Goal: Communication & Community: Answer question/provide support

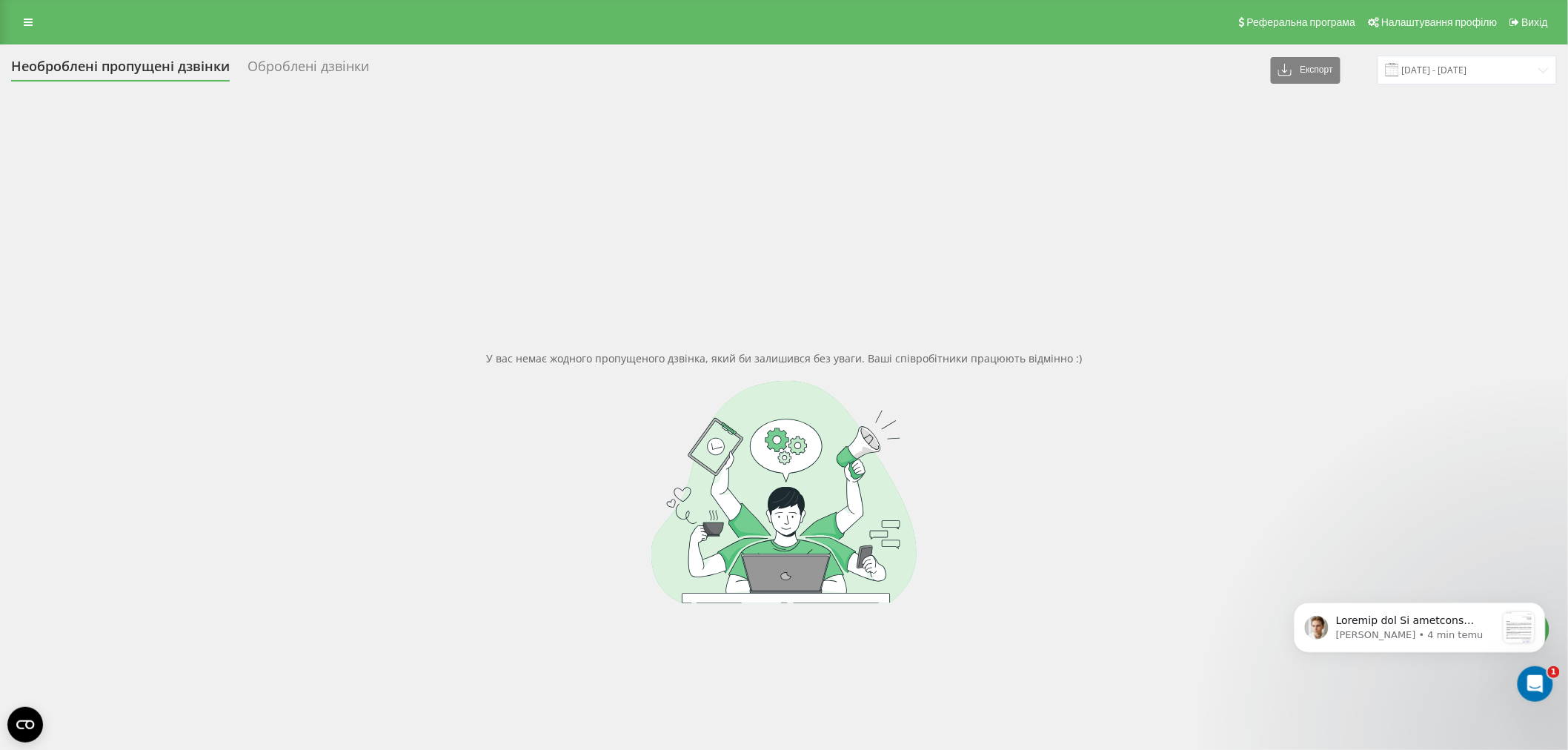
scroll to position [3430, 0]
click at [1548, 677] on div "Otwórz komunikator Intercom" at bounding box center [1532, 681] width 49 height 49
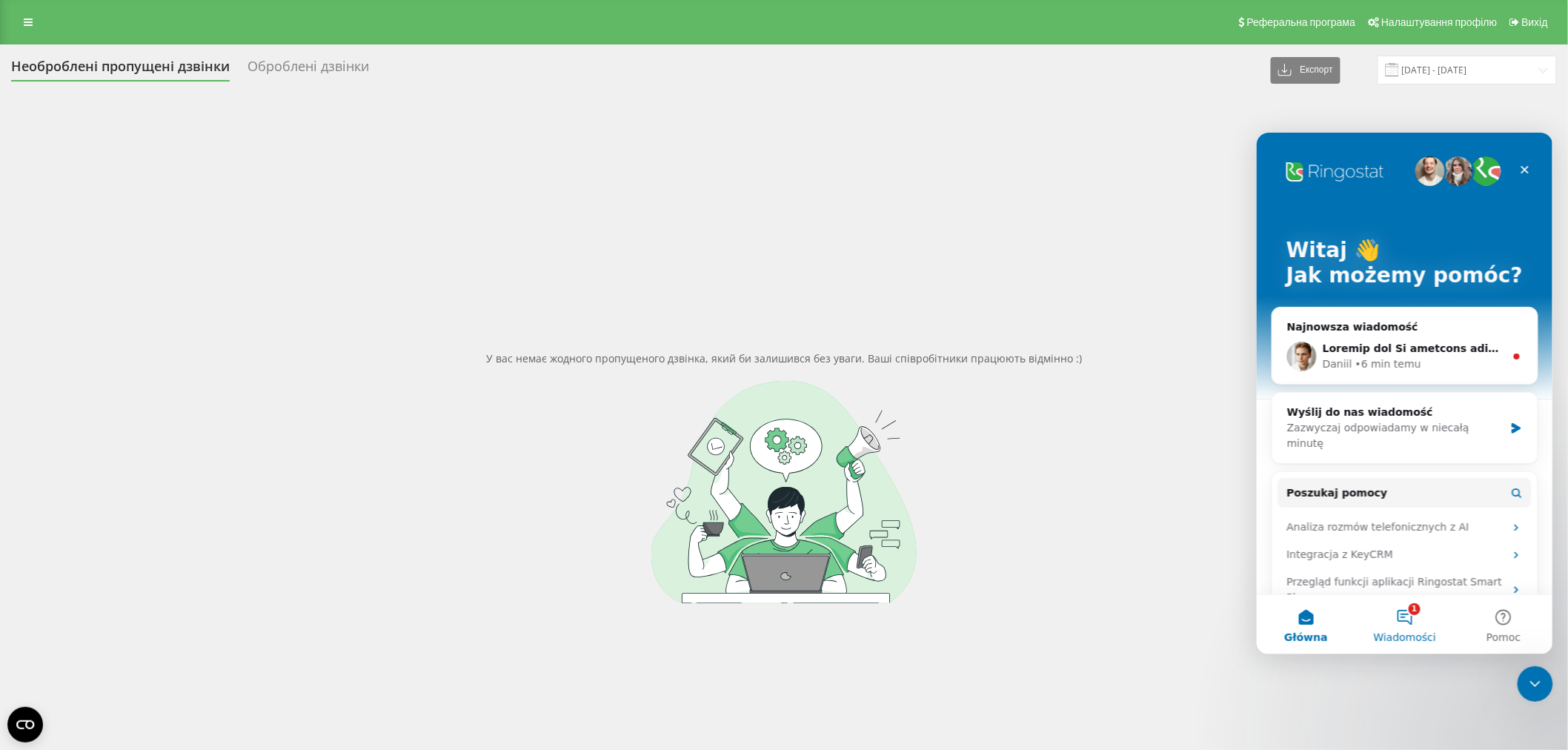
click at [1403, 627] on button "1 Wiadomości" at bounding box center [1404, 623] width 99 height 60
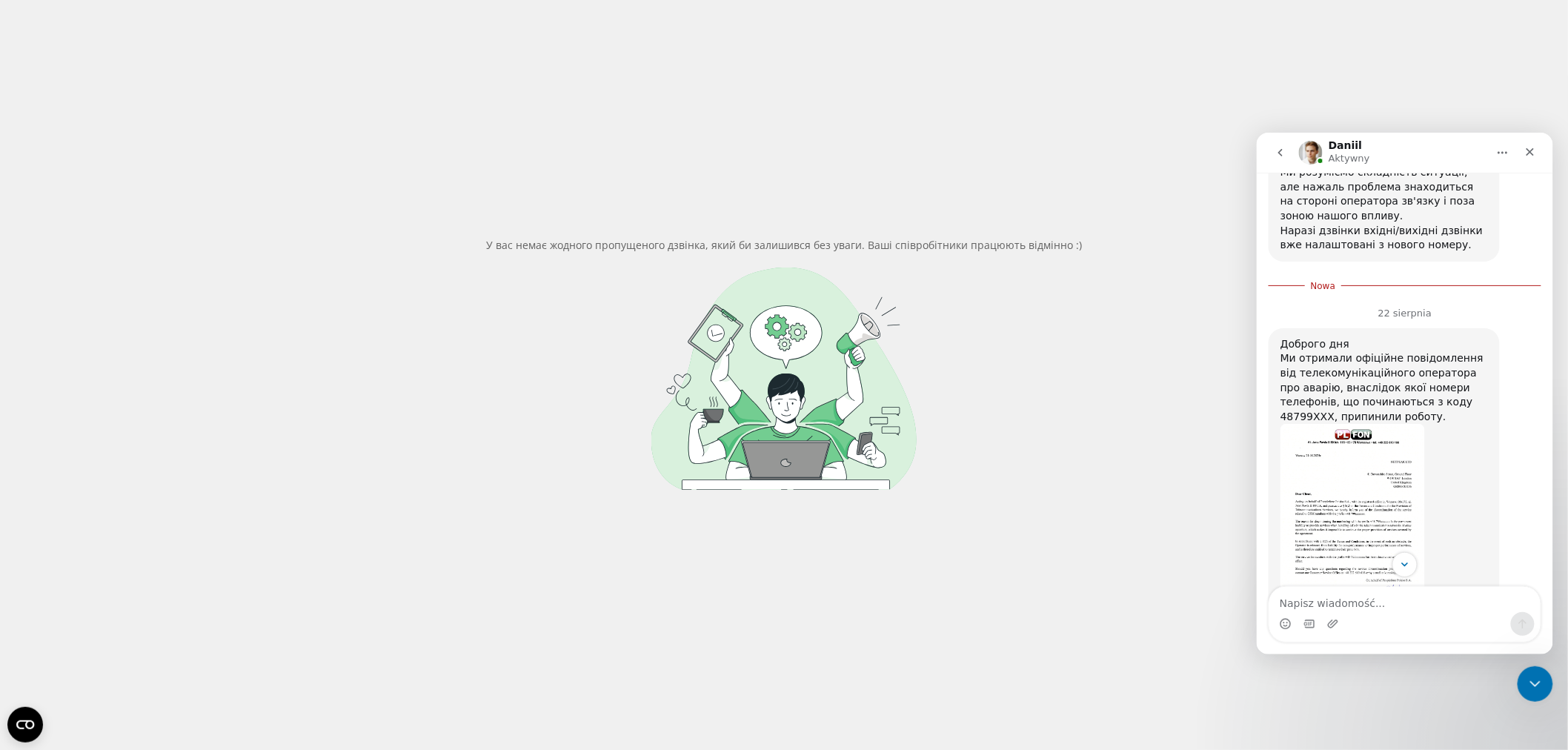
scroll to position [3465, 0]
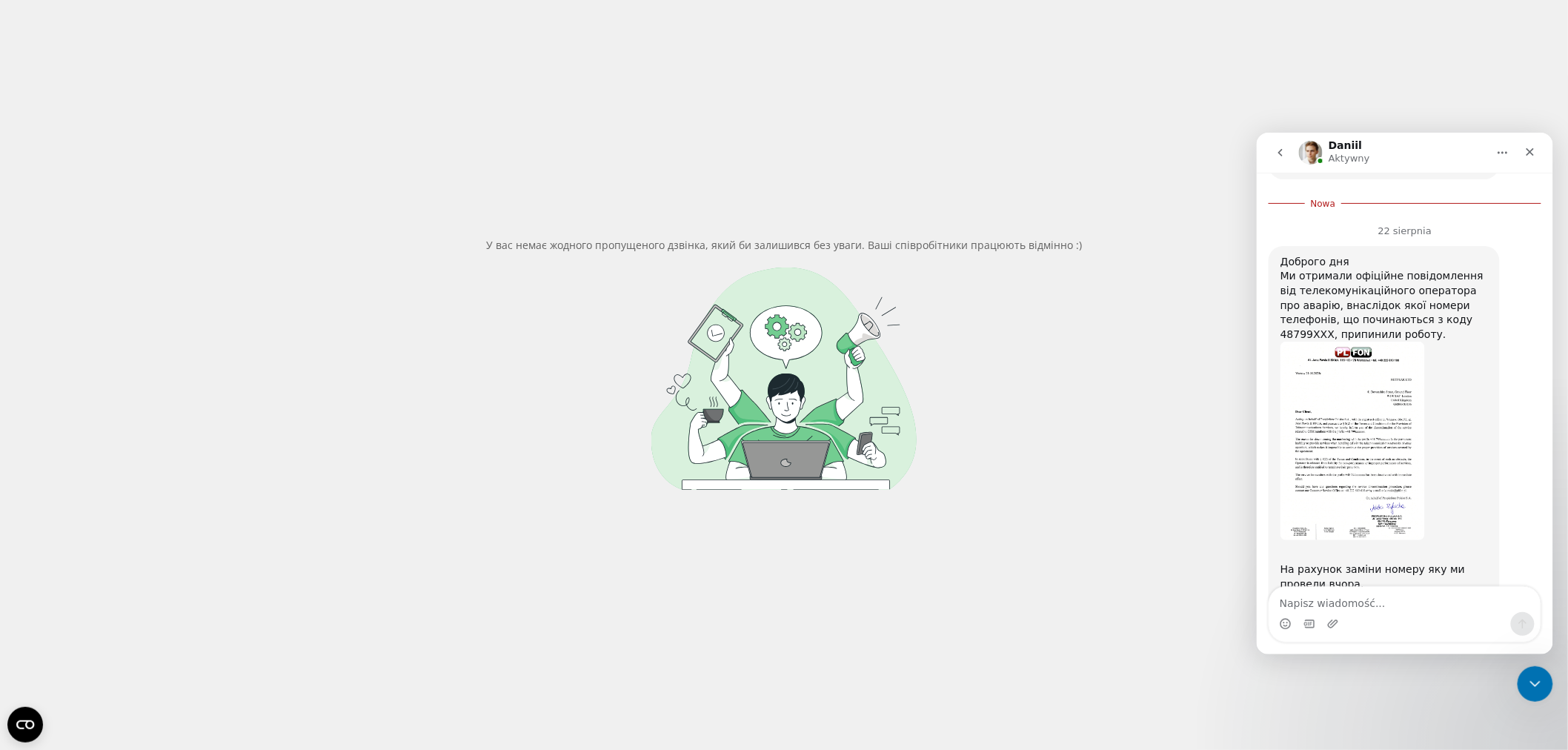
click at [1340, 606] on textarea "Napisz wiadomość..." at bounding box center [1404, 598] width 271 height 25
type textarea "Добрий день"
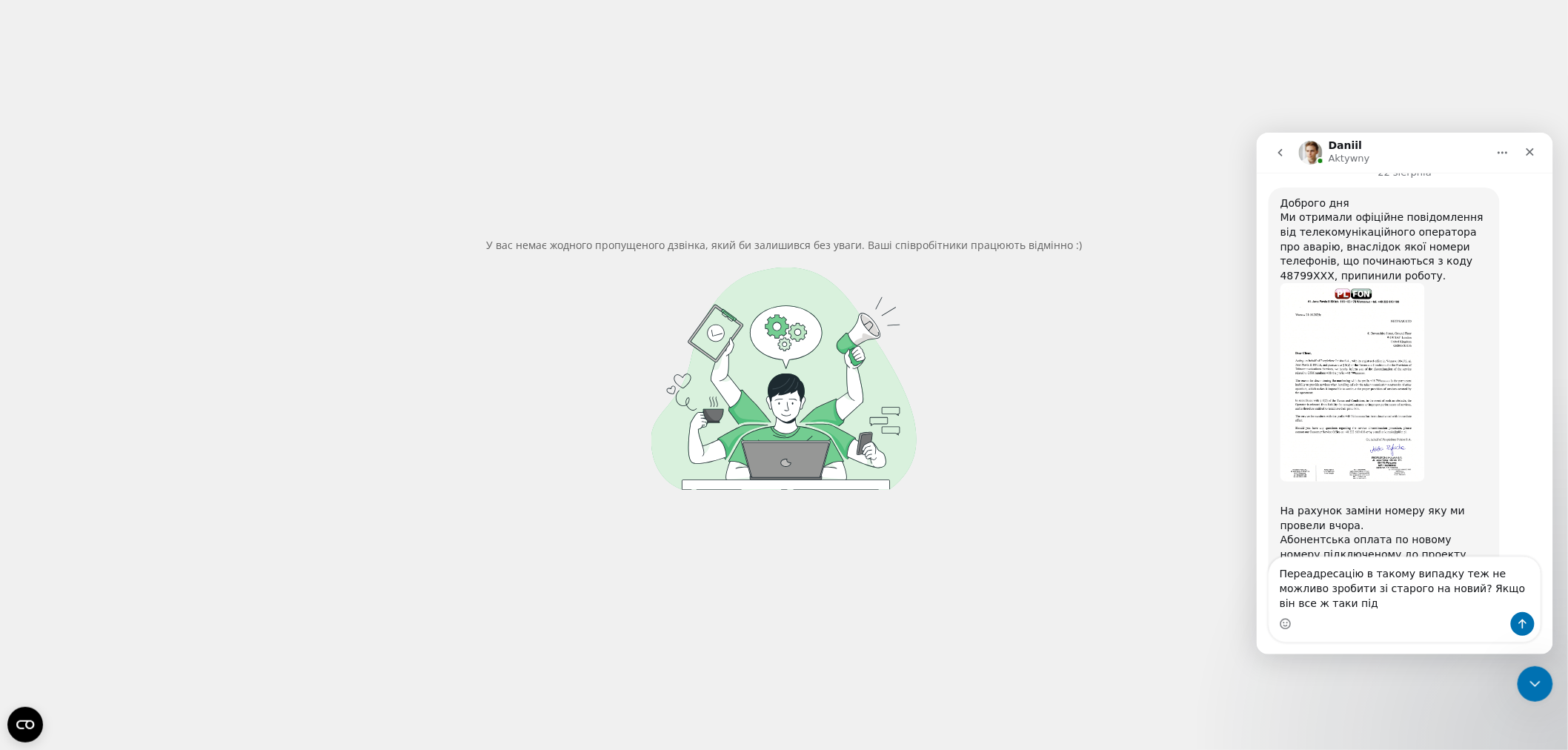
scroll to position [3504, 0]
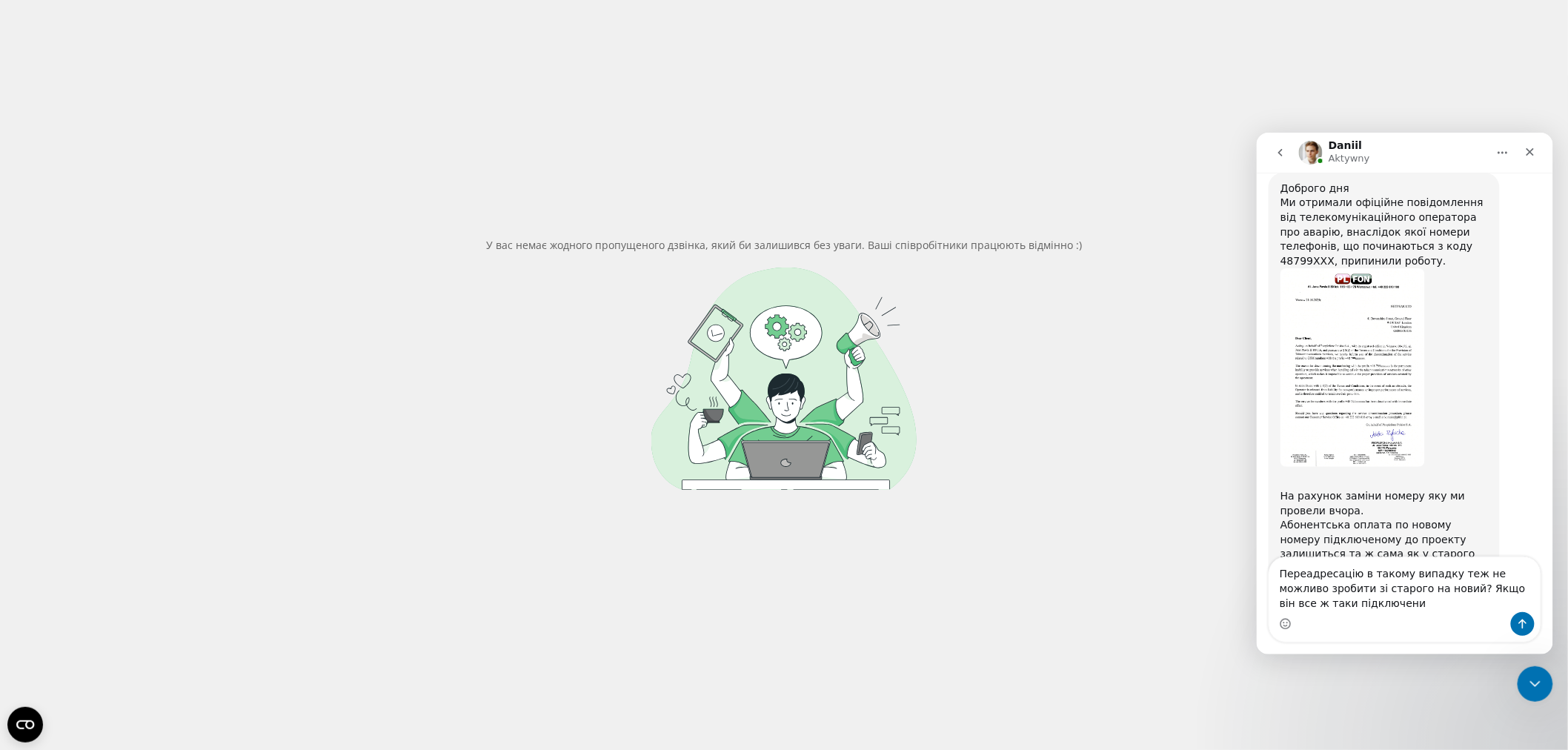
type textarea "Переадресацію в такому випадку теж не можливо зробити зі старого на новий? Якщо…"
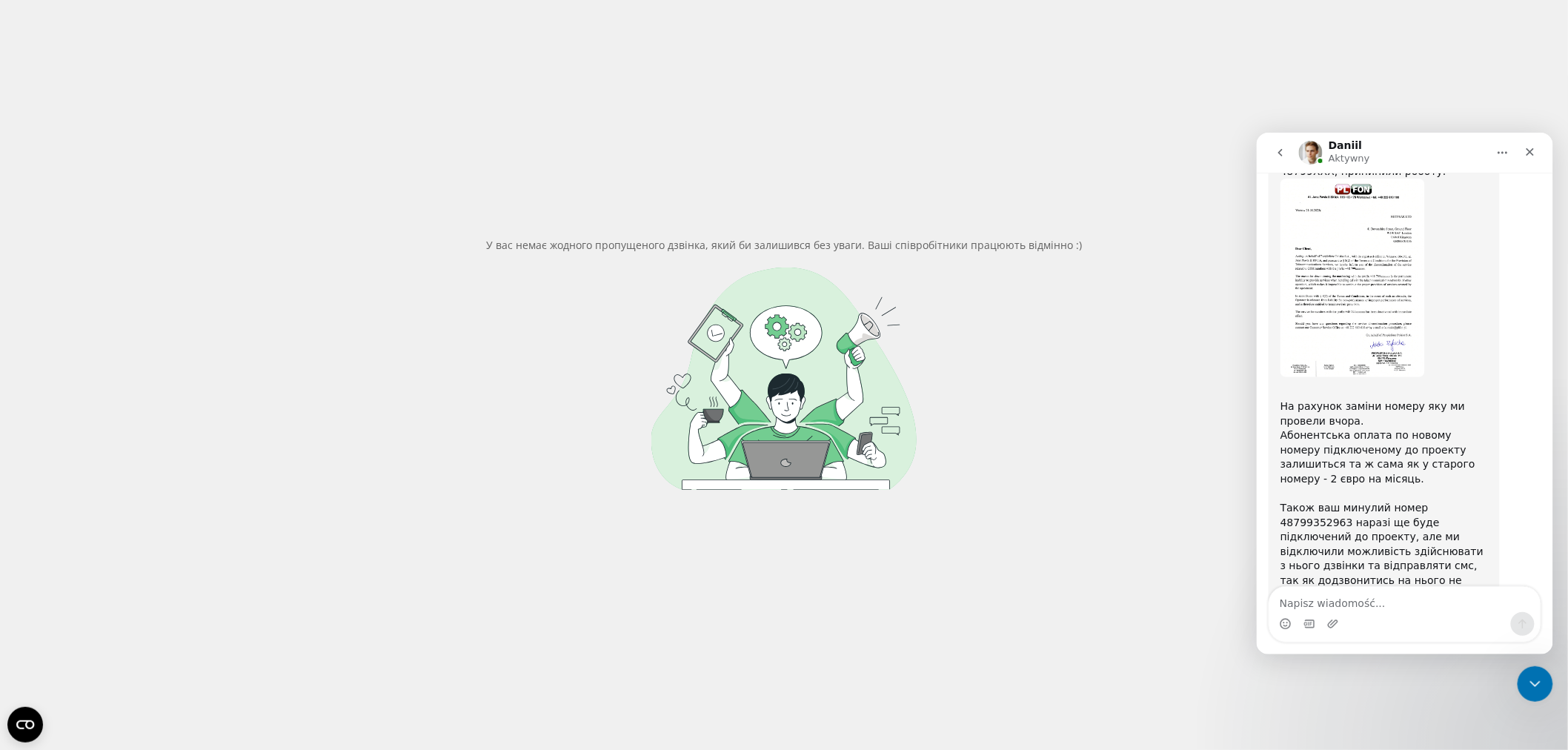
scroll to position [3596, 0]
type textarea "Зрозуміло. Дякуємо"
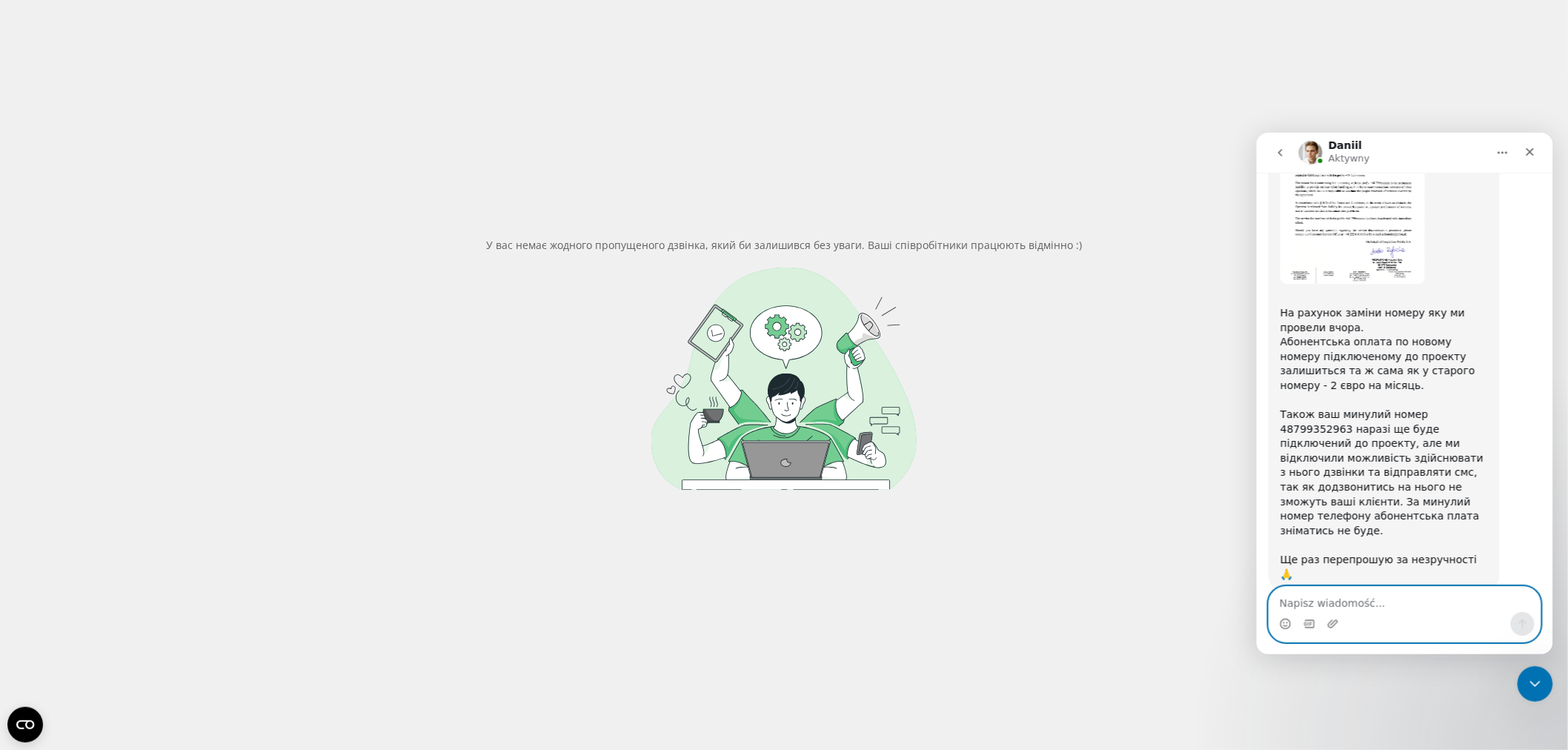
scroll to position [3699, 0]
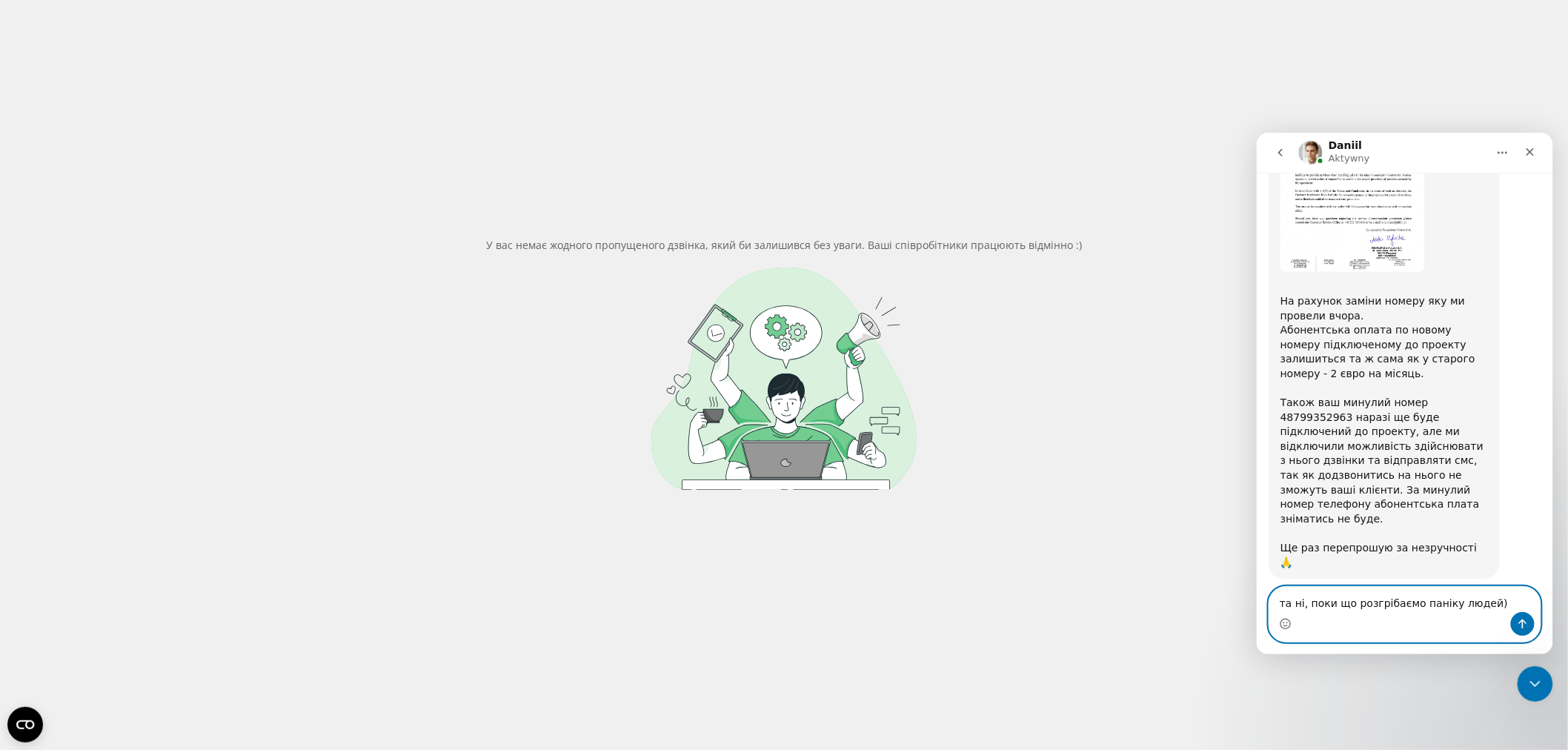
click at [1306, 608] on textarea "та ні, поки що розгрібаємо паніку людей)" at bounding box center [1404, 598] width 271 height 25
type textarea "та ні, дякуємо) поки що розгрібаємо паніку людей)"
click at [1527, 626] on icon "Wyślij wiadomość…" at bounding box center [1522, 623] width 12 height 12
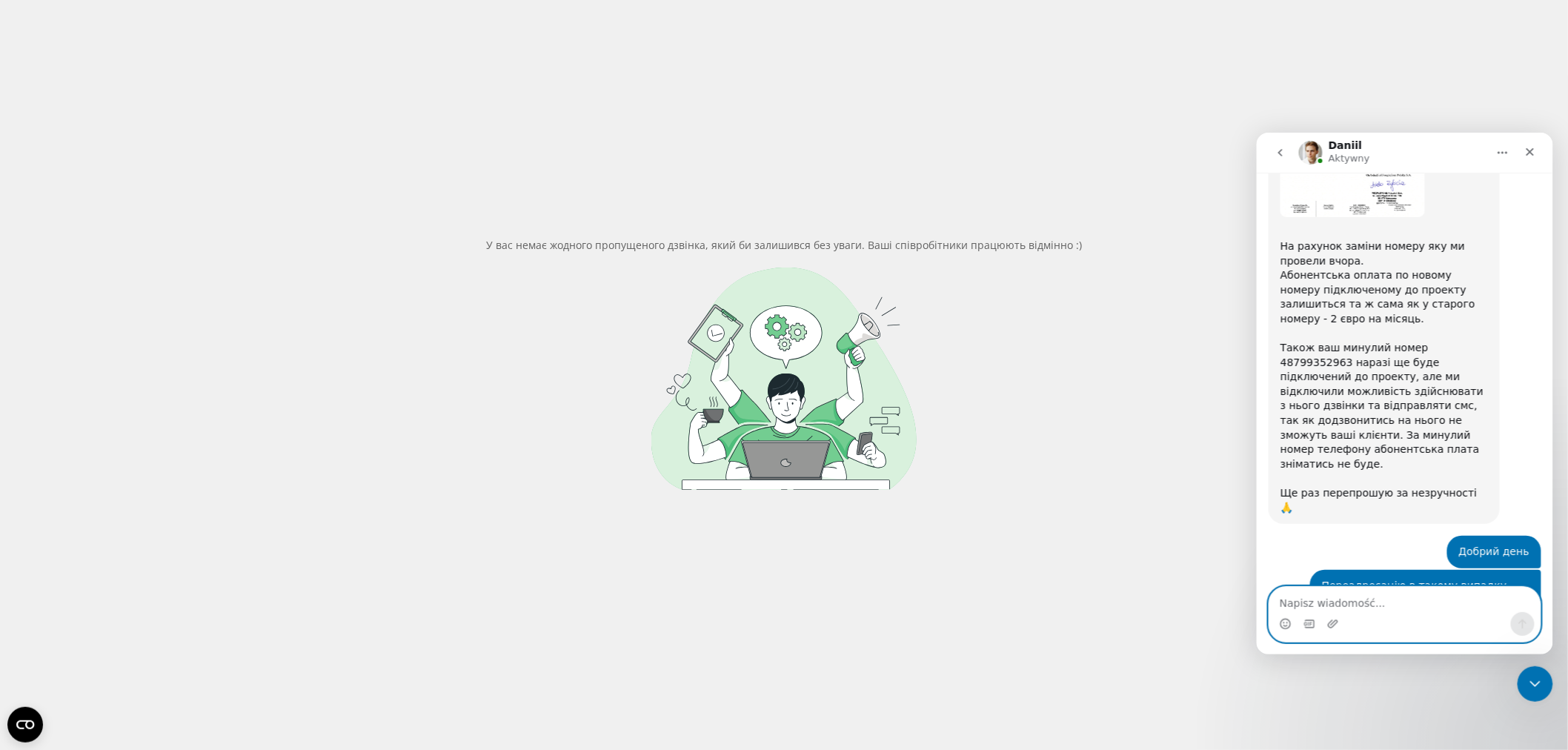
scroll to position [3758, 0]
type textarea "Як щось назріє якесь питання, напишемо вам"
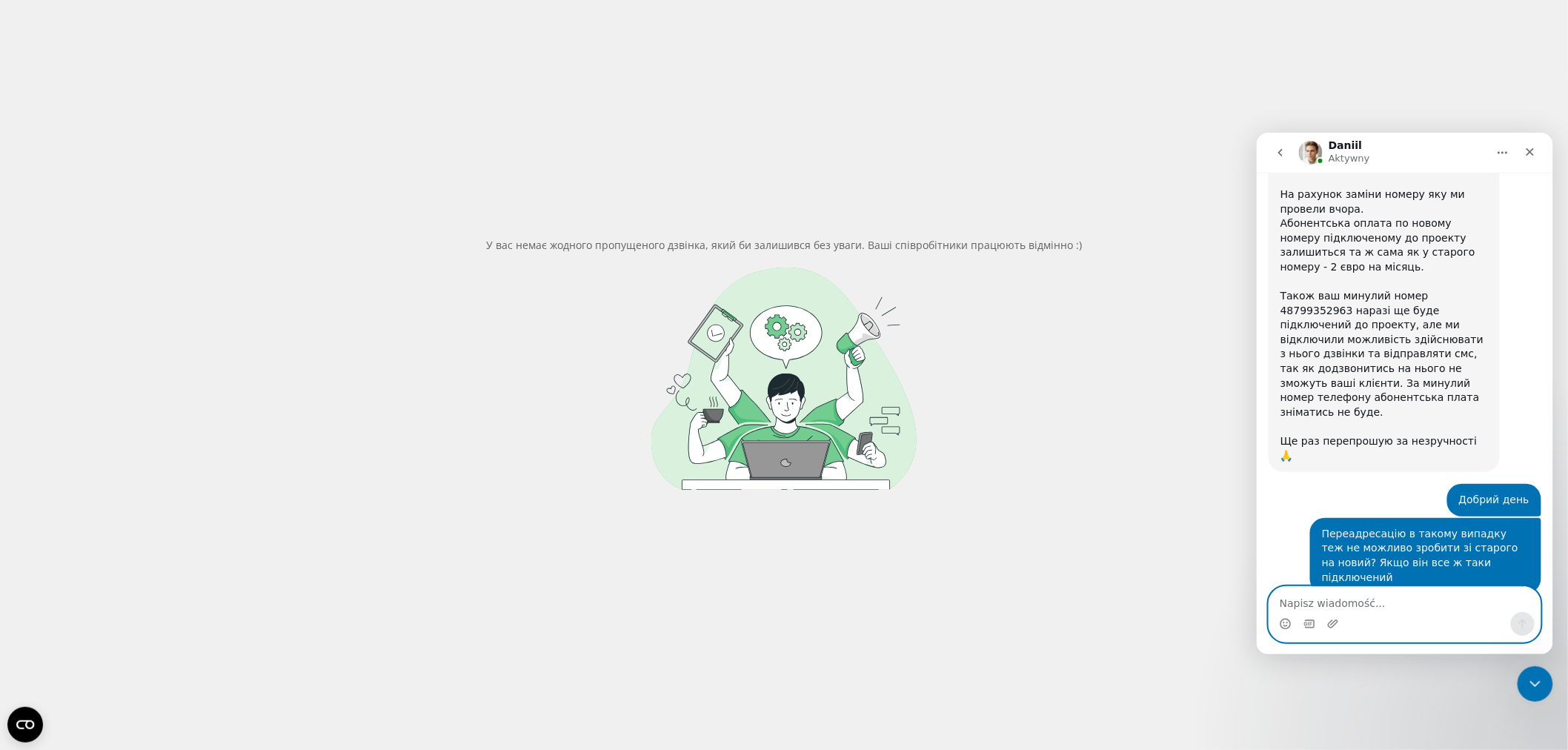
scroll to position [3805, 0]
click at [605, 146] on div "У вас немає жодного пропущеного дзвінка, який би залишився без уваги. Ваші спів…" at bounding box center [784, 363] width 1545 height 750
drag, startPoint x: 1527, startPoint y: 148, endPoint x: 2200, endPoint y: 142, distance: 673.0
click at [1527, 148] on icon "Zamknij" at bounding box center [1530, 152] width 8 height 8
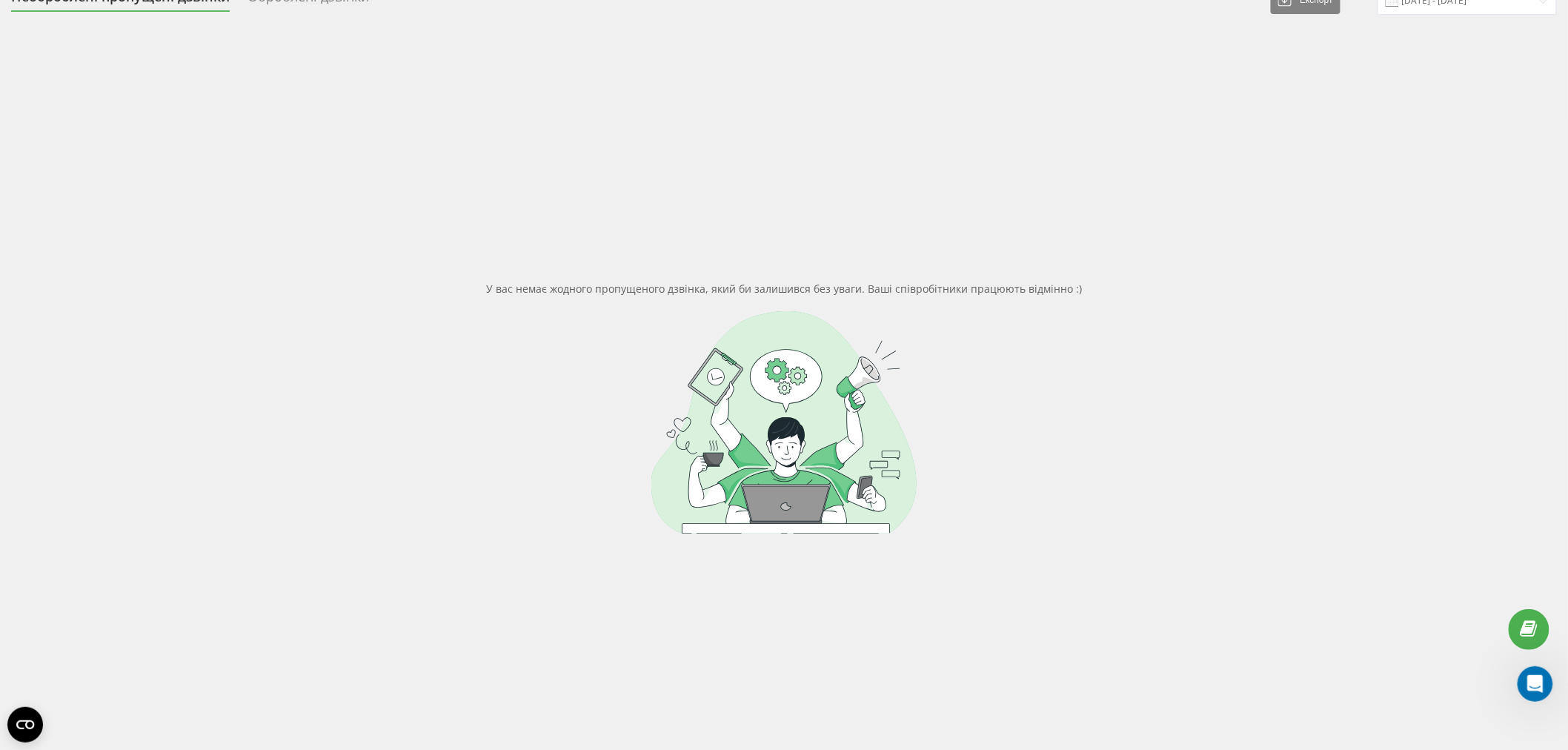
scroll to position [0, 0]
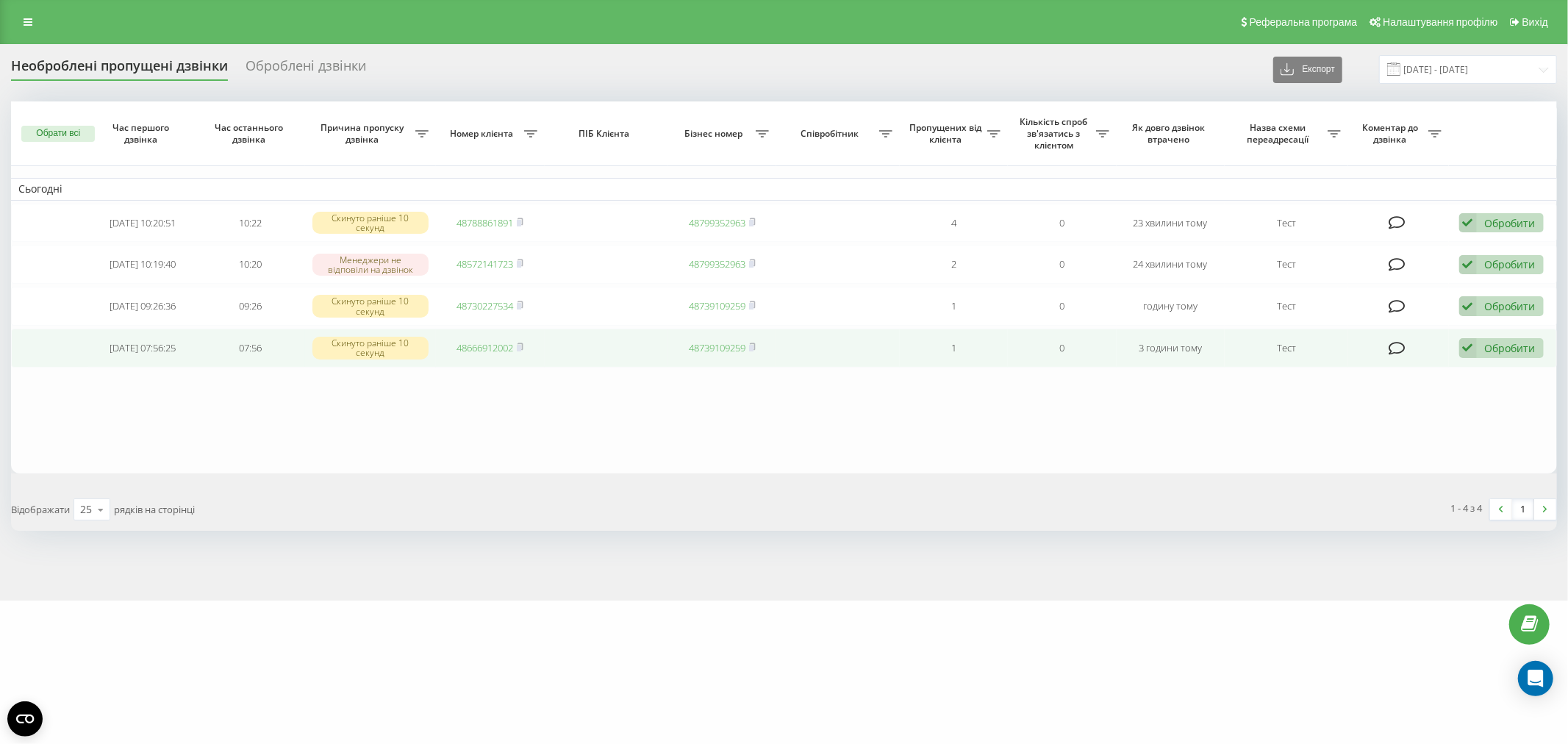
click at [1499, 342] on div "Обробити" at bounding box center [1510, 348] width 51 height 14
click at [1363, 393] on span "Зв'язався з клієнтом за допомогою іншого каналу" at bounding box center [1405, 398] width 251 height 14
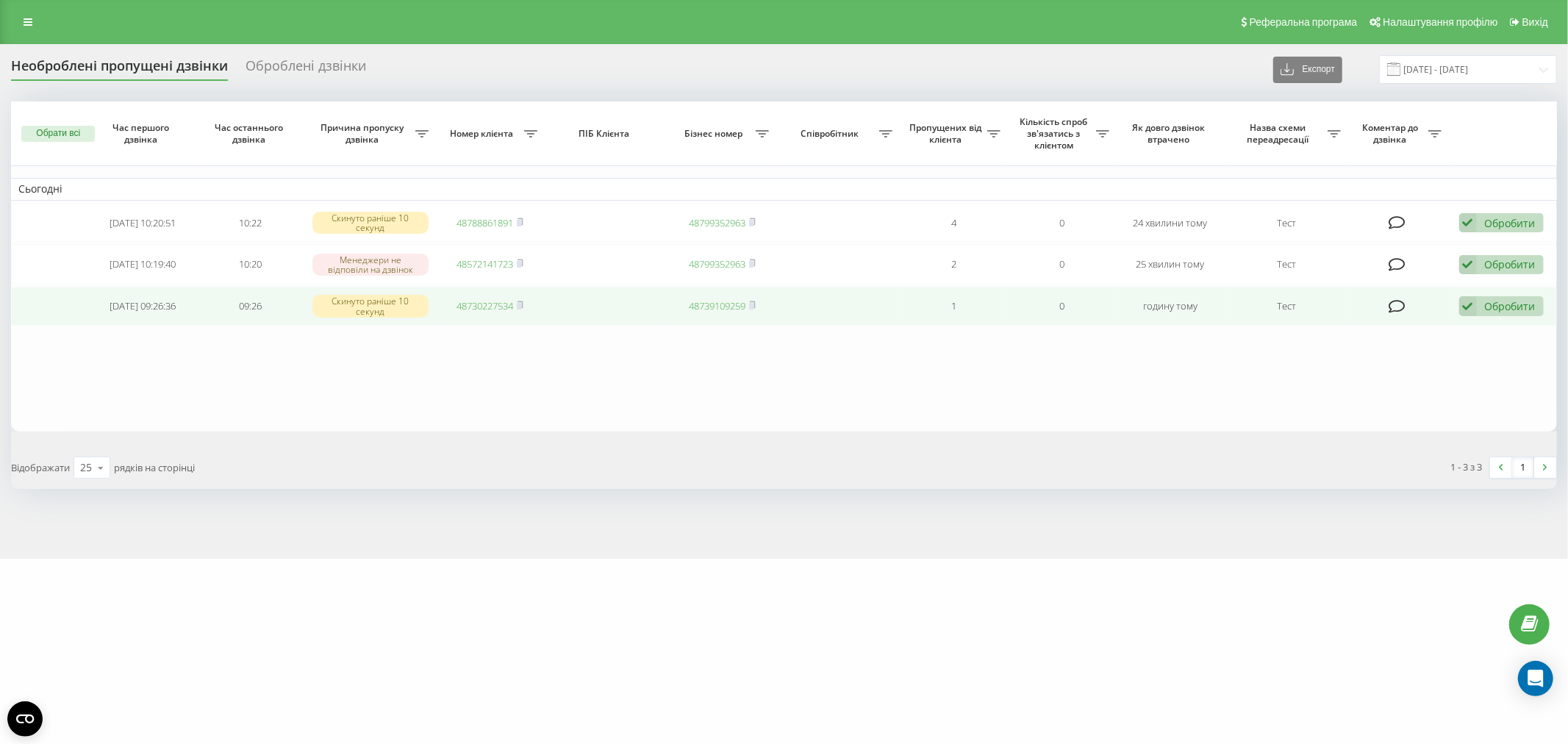
click at [1501, 307] on div "Обробити" at bounding box center [1510, 306] width 51 height 14
click at [1466, 349] on span "Зв'язався з клієнтом за допомогою іншого каналу" at bounding box center [1405, 356] width 251 height 14
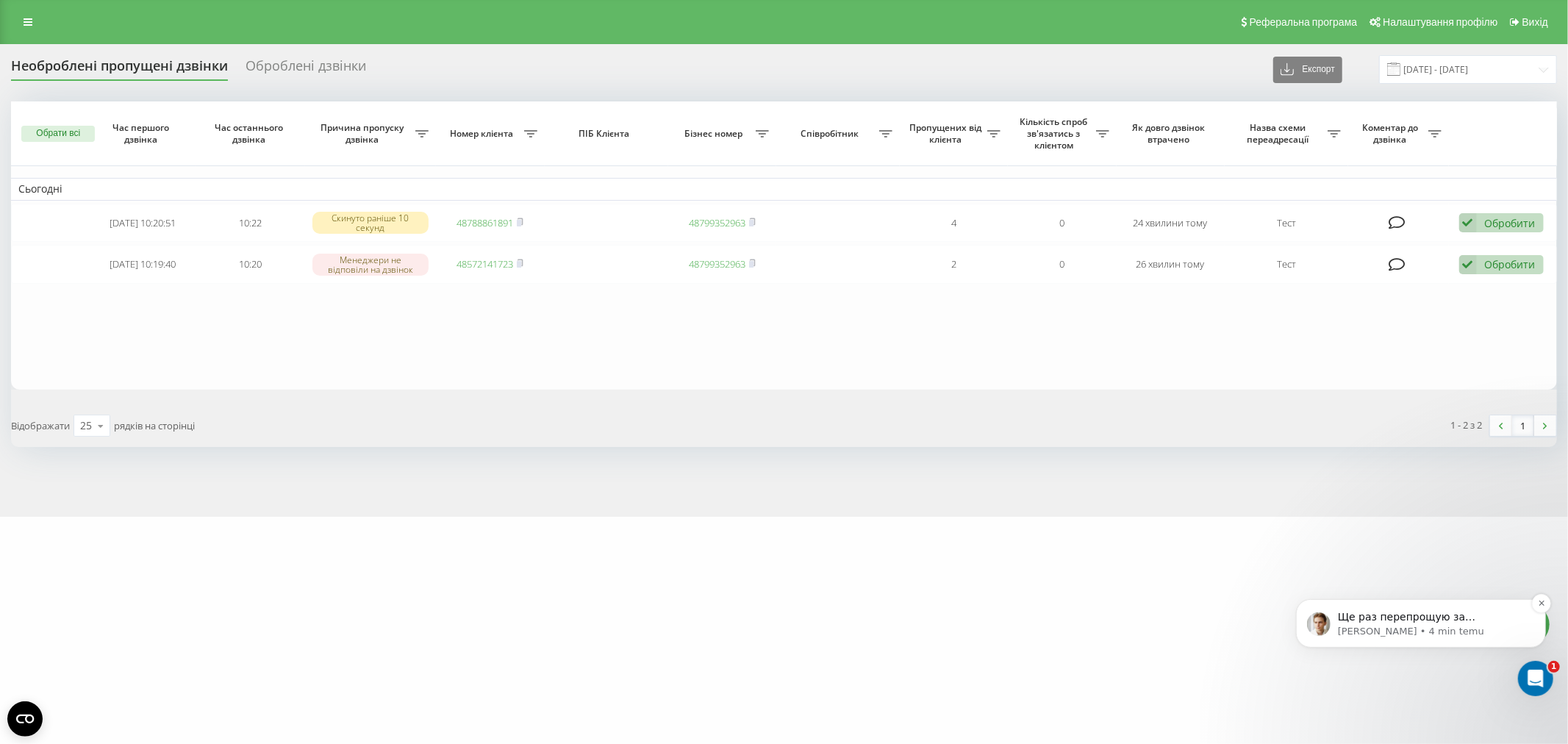
click at [1418, 627] on p "Daniil • 4 min temu" at bounding box center [1432, 631] width 190 height 13
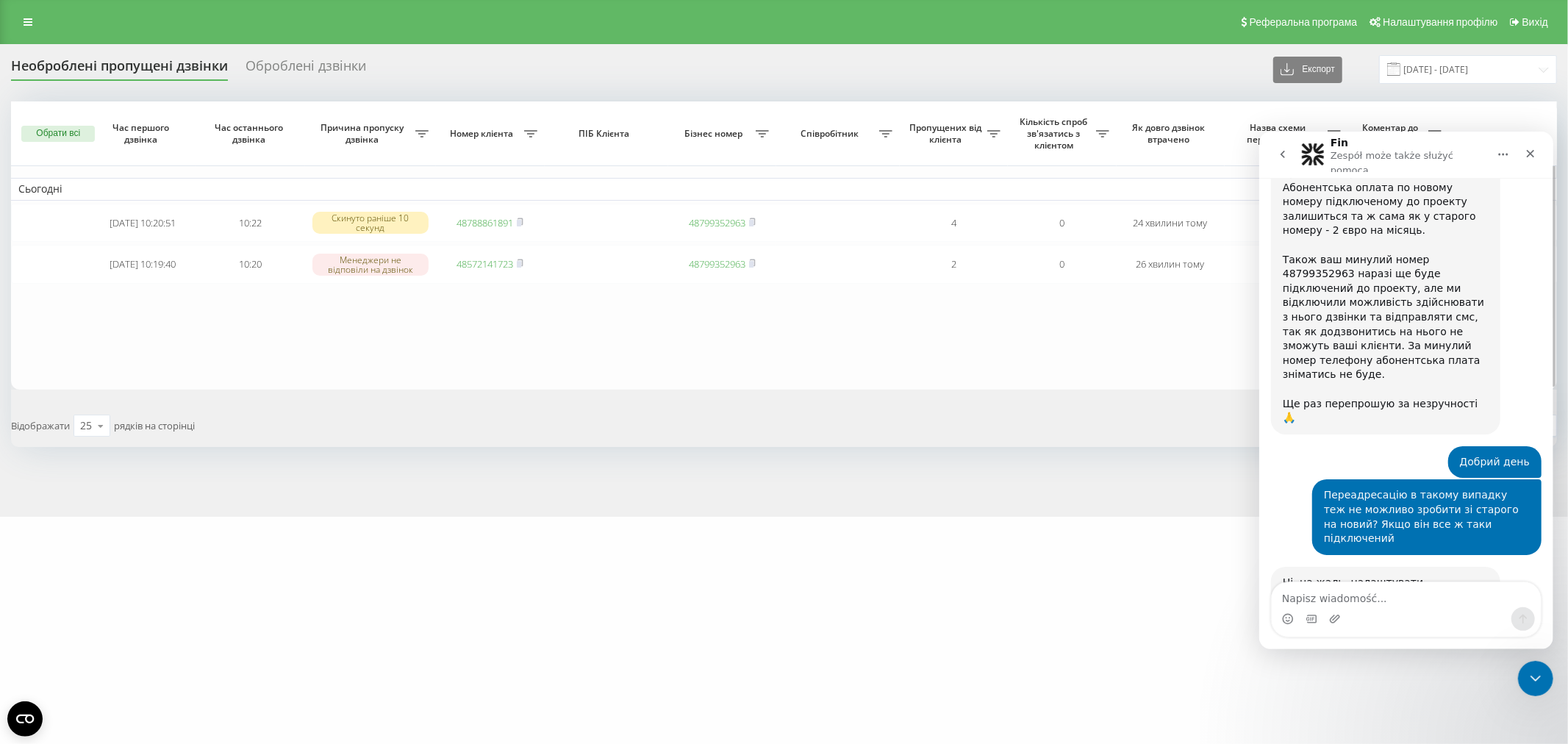
scroll to position [3887, 0]
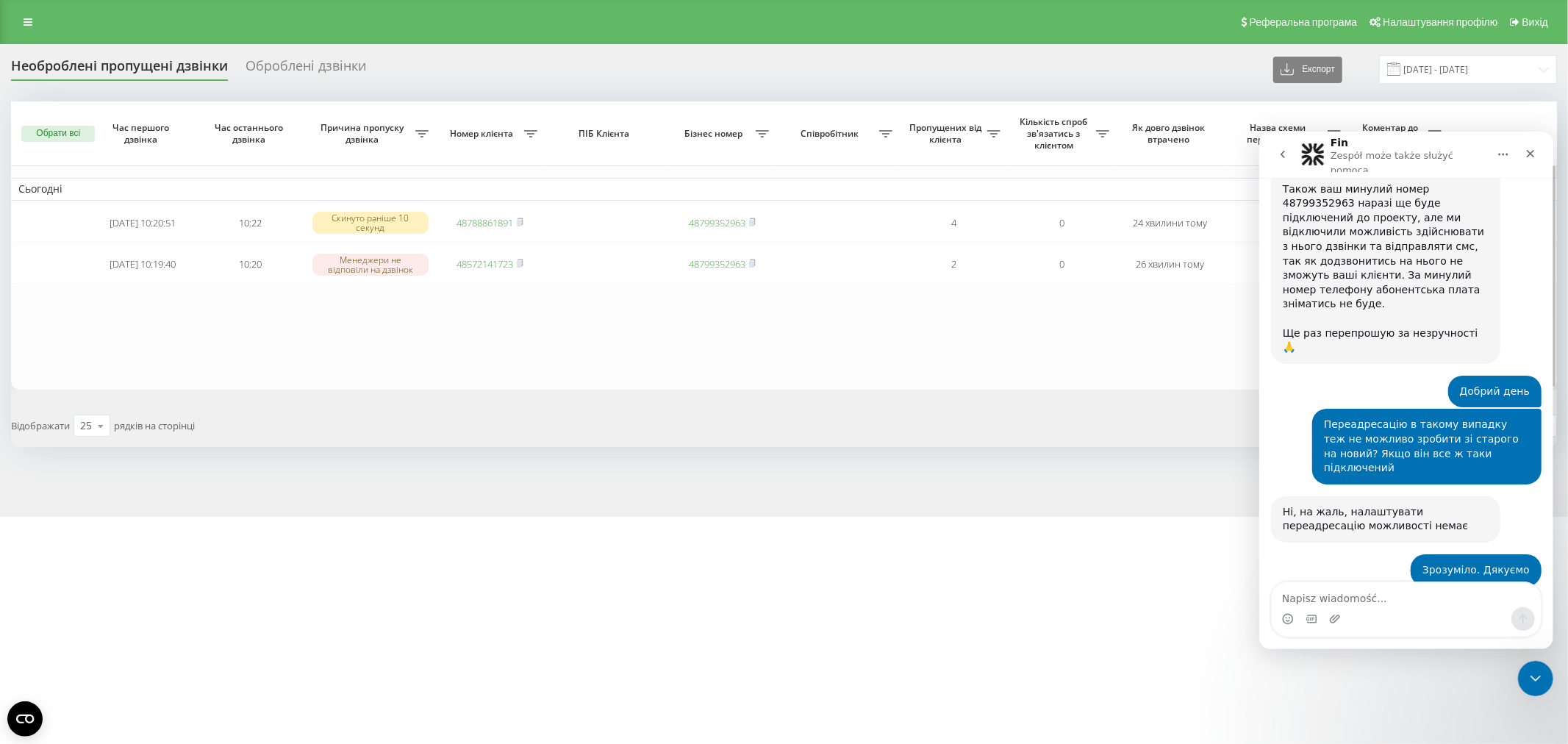
click at [1112, 325] on table "Сьогодні 2025-08-22 10:20:51 10:22 Скинуто раніше 10 секунд 48788861891 4879935…" at bounding box center [784, 245] width 1546 height 288
drag, startPoint x: 998, startPoint y: 376, endPoint x: 1006, endPoint y: 373, distance: 8.5
click at [998, 376] on table "Сьогодні 2025-08-22 10:20:51 10:22 Скинуто раніше 10 секунд 48788861891 4879935…" at bounding box center [784, 245] width 1546 height 288
click at [775, 345] on table "Сьогодні 2025-08-22 10:20:51 10:22 Скинуто раніше 10 секунд 48788861891 4879935…" at bounding box center [784, 245] width 1546 height 288
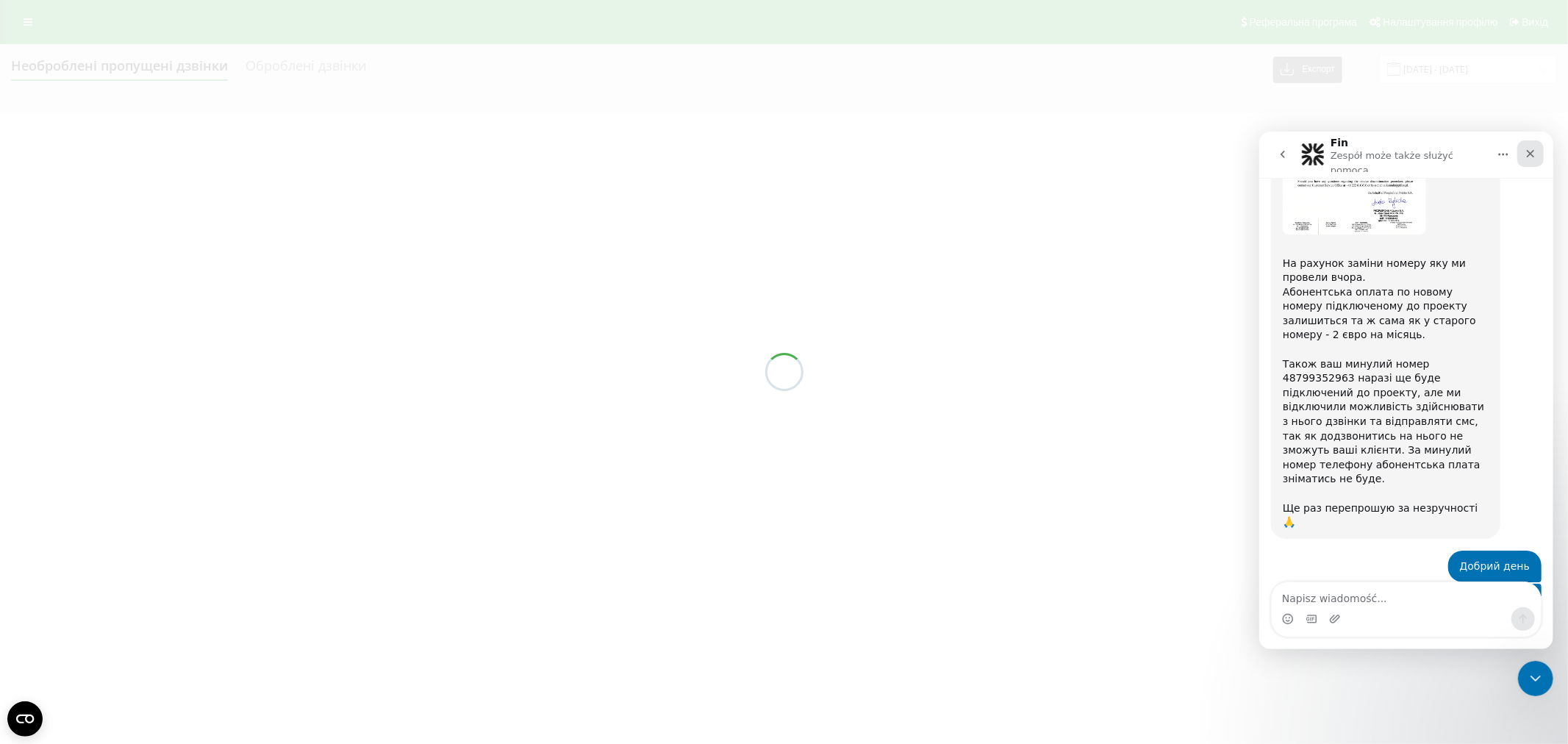
scroll to position [3862, 0]
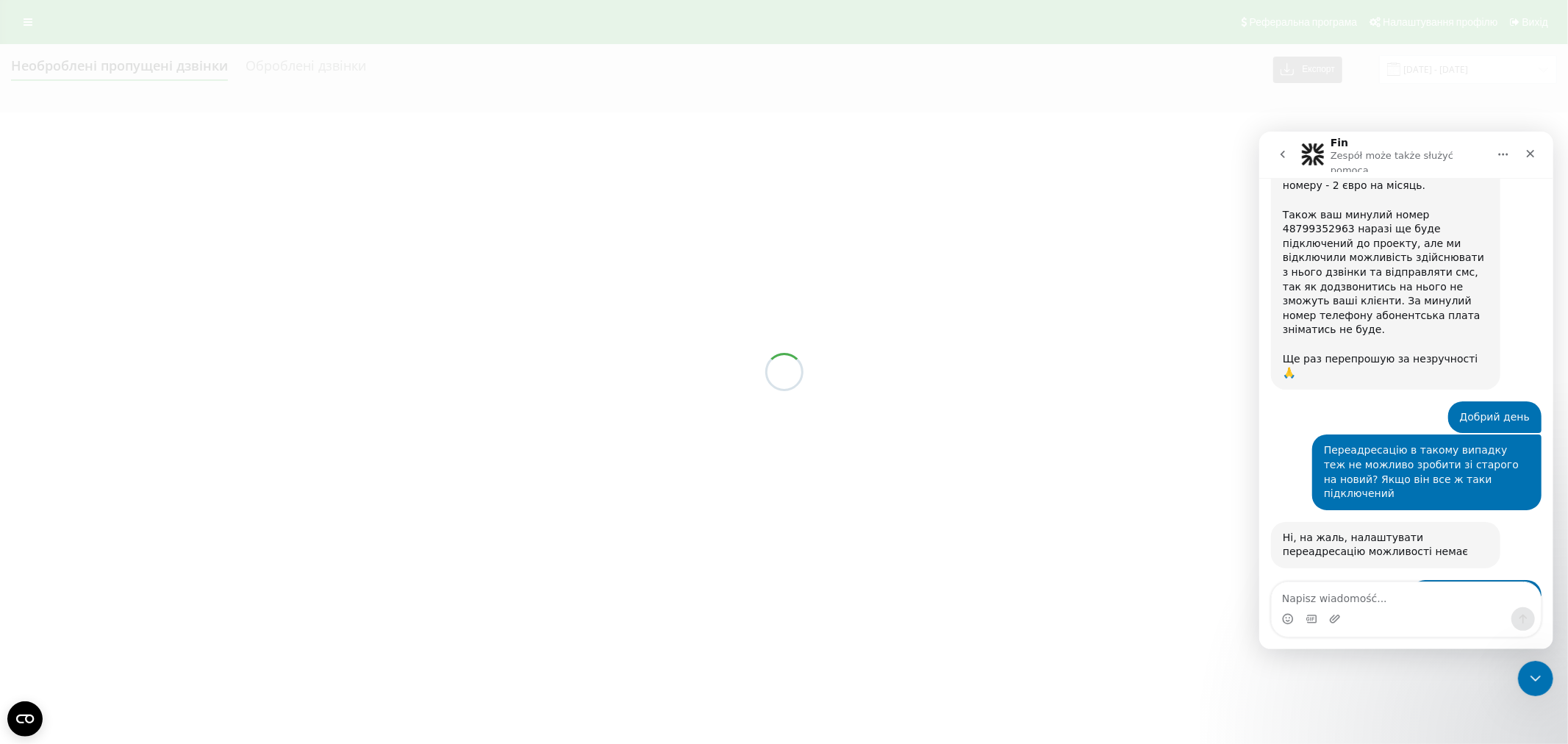
click at [959, 305] on div at bounding box center [784, 372] width 1568 height 744
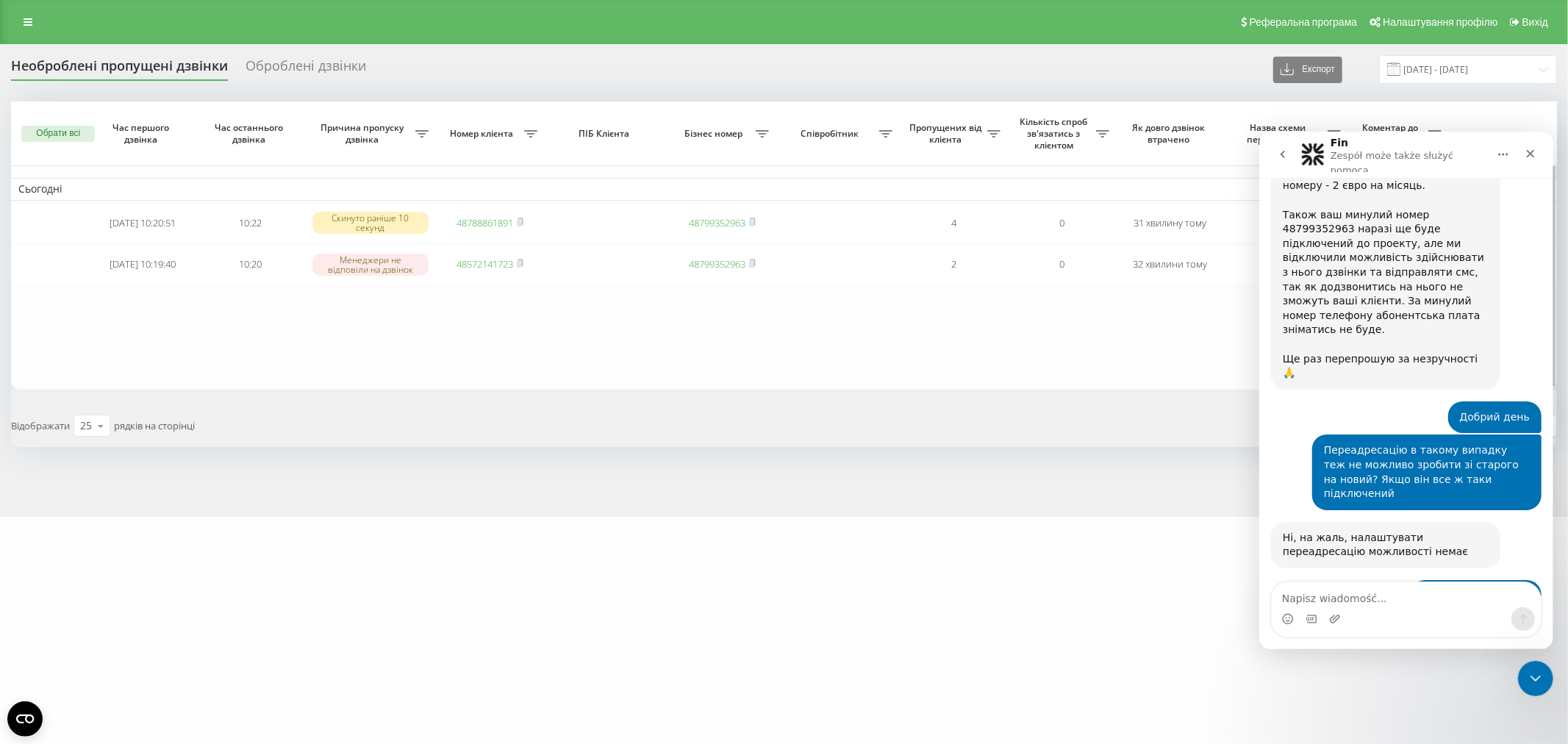
click at [626, 350] on table "Сьогодні 2025-08-22 10:20:51 10:22 Скинуто раніше 10 секунд 48788861891 4879935…" at bounding box center [784, 245] width 1546 height 288
click at [336, 342] on table "Сьогодні 2025-08-22 10:20:51 10:22 Скинуто раніше 10 секунд 48788861891 4879935…" at bounding box center [784, 245] width 1546 height 288
click at [846, 329] on table "Сьогодні 2025-08-22 10:20:51 10:22 Скинуто раніше 10 секунд 48788861891 4879935…" at bounding box center [784, 245] width 1546 height 288
click at [608, 364] on table "Сьогодні 2025-08-22 10:20:51 10:22 Скинуто раніше 10 секунд 48788861891 4879935…" at bounding box center [784, 245] width 1546 height 288
click at [818, 319] on table "Сьогодні 2025-08-22 10:20:51 10:22 Скинуто раніше 10 секунд 48788861891 4879935…" at bounding box center [784, 245] width 1546 height 288
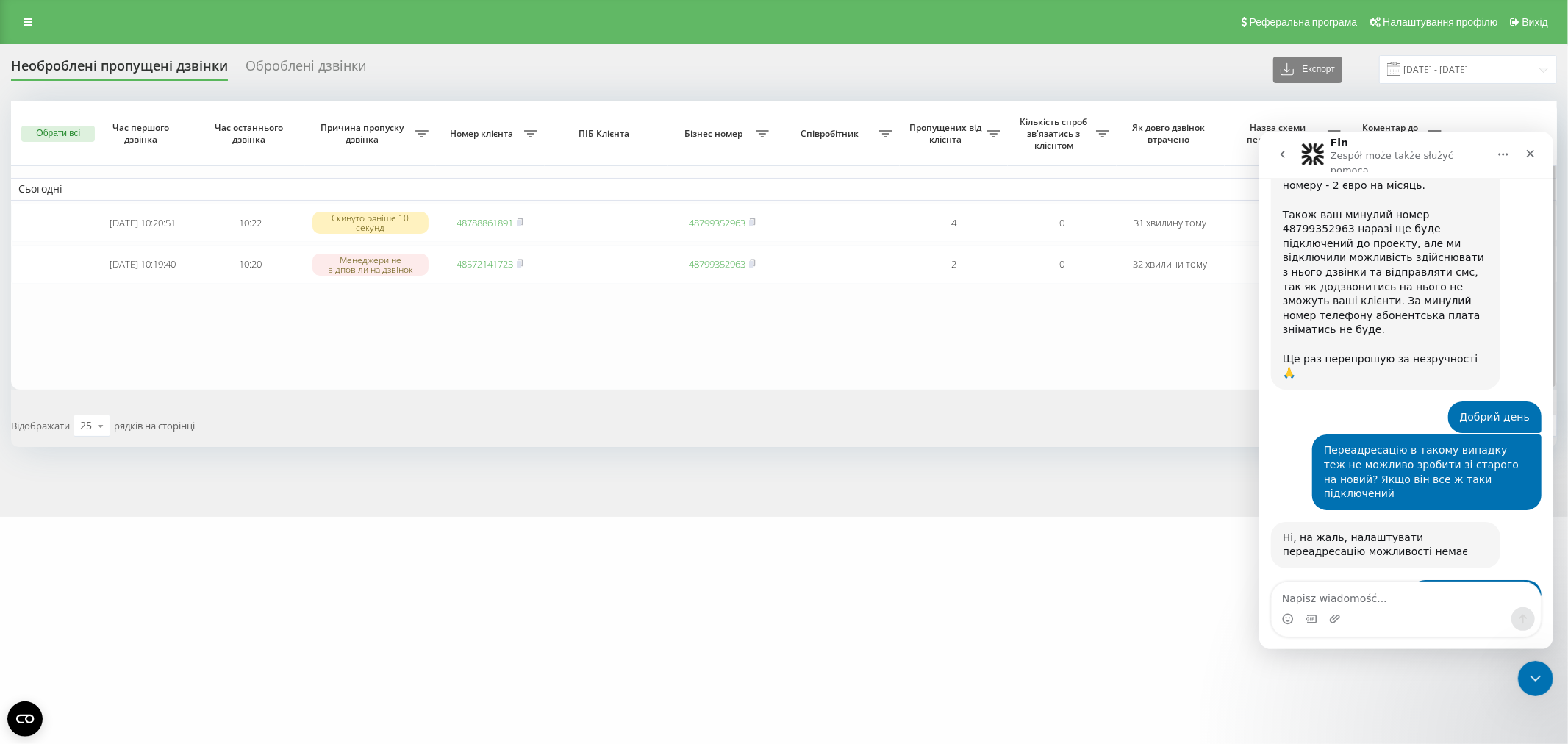
click at [639, 354] on table "Сьогодні 2025-08-22 10:20:51 10:22 Скинуто раніше 10 секунд 48788861891 4879935…" at bounding box center [784, 245] width 1546 height 288
click at [930, 332] on table "Сьогодні 2025-08-22 10:20:51 10:22 Скинуто раніше 10 секунд 48788861891 4879935…" at bounding box center [784, 245] width 1546 height 288
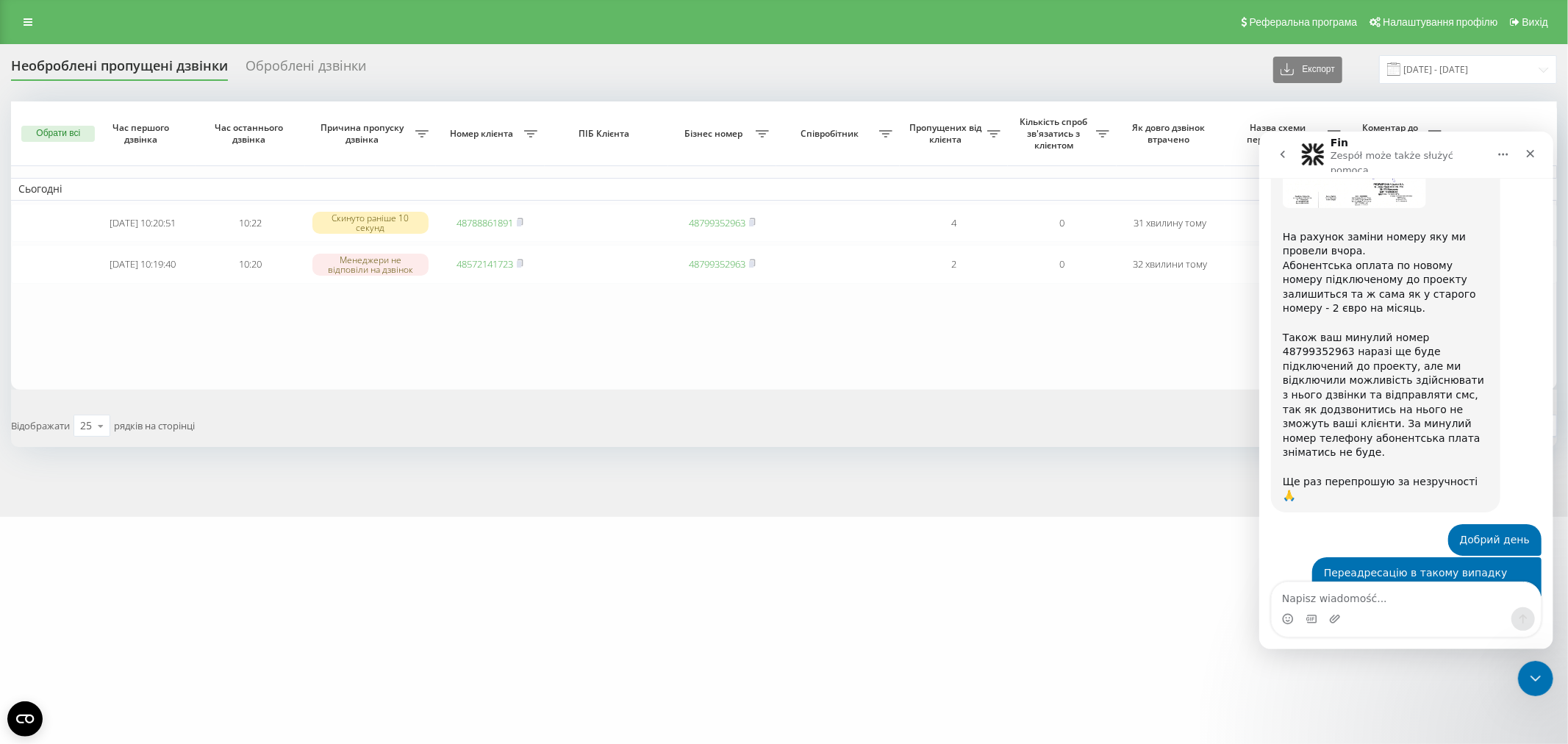
scroll to position [3618, 0]
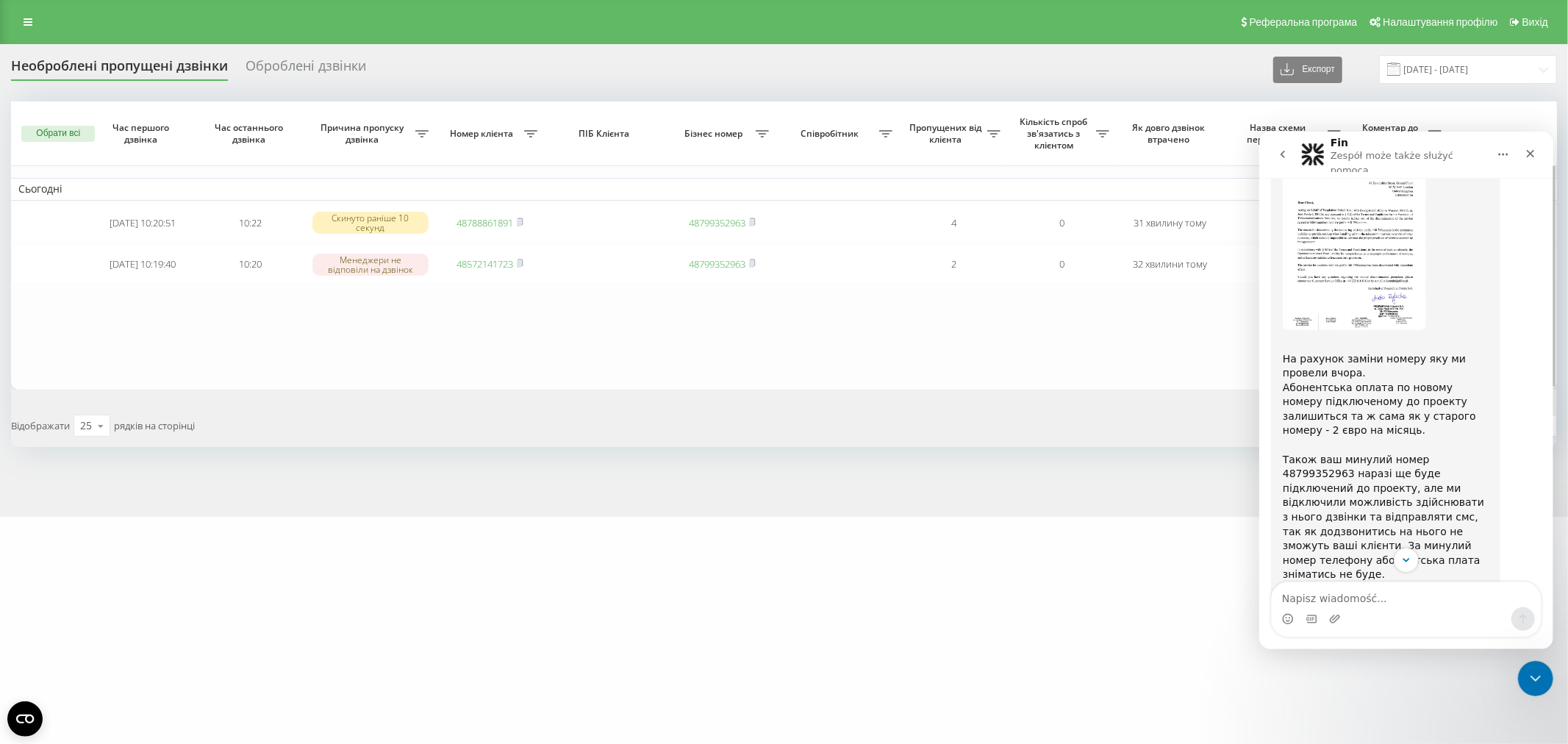
drag, startPoint x: 1202, startPoint y: 357, endPoint x: 1216, endPoint y: 357, distance: 14.0
click at [1200, 357] on table "Сьогодні 2025-08-22 10:20:51 10:22 Скинуто раніше 10 секунд 48788861891 4879935…" at bounding box center [784, 245] width 1546 height 288
click at [1525, 147] on icon "Zamknij" at bounding box center [1530, 153] width 12 height 12
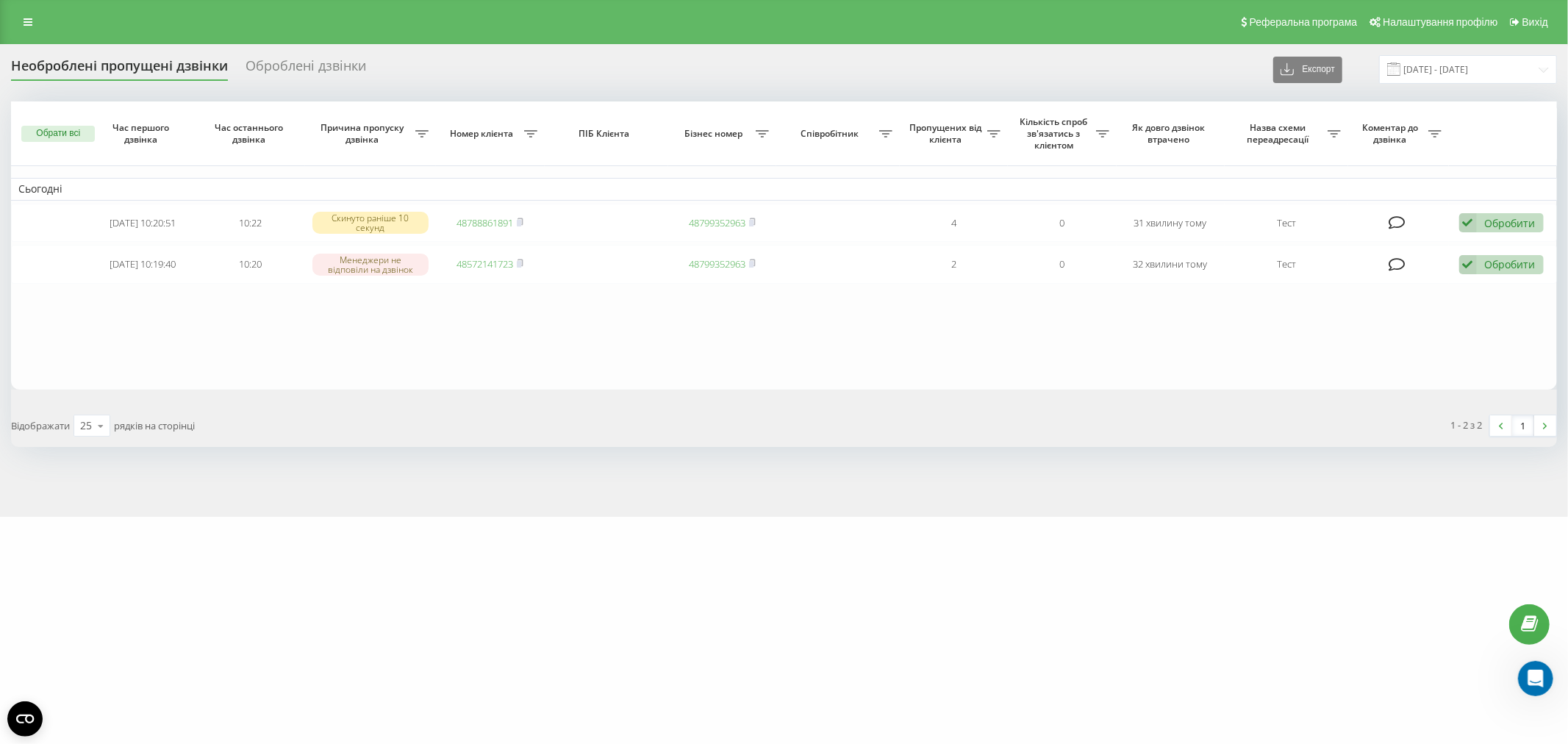
scroll to position [3862, 0]
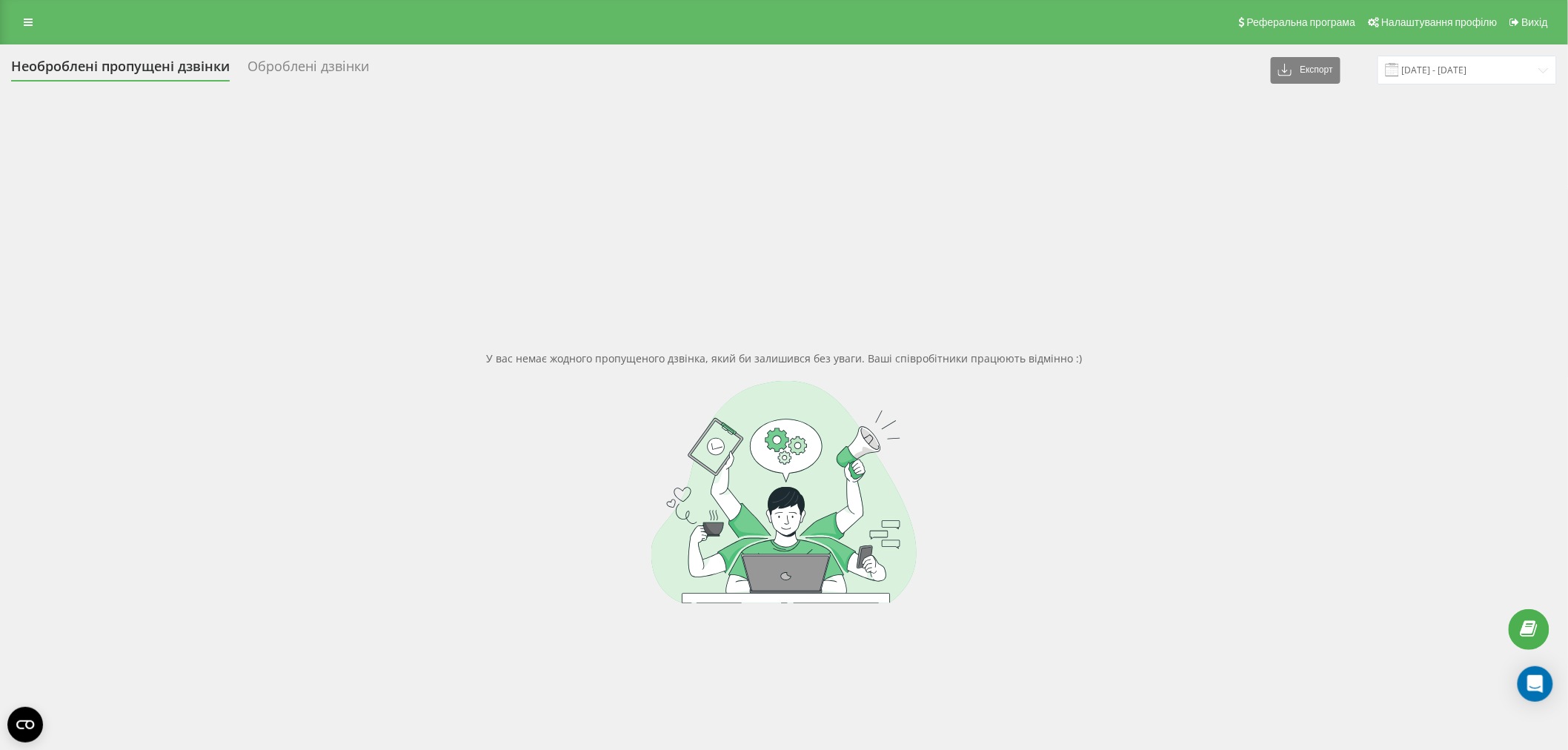
click at [443, 423] on div at bounding box center [784, 491] width 1545 height 222
